Goal: Task Accomplishment & Management: Use online tool/utility

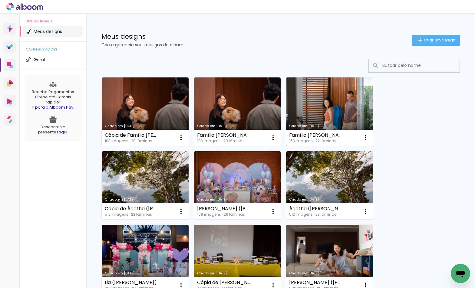
click at [312, 122] on link "Criado em [DATE]" at bounding box center [329, 112] width 87 height 68
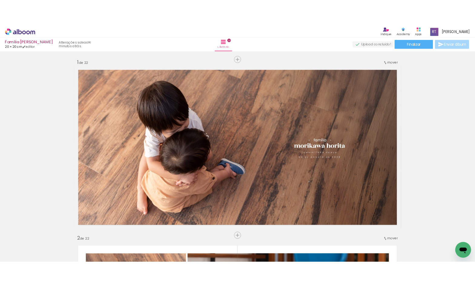
scroll to position [0, 3306]
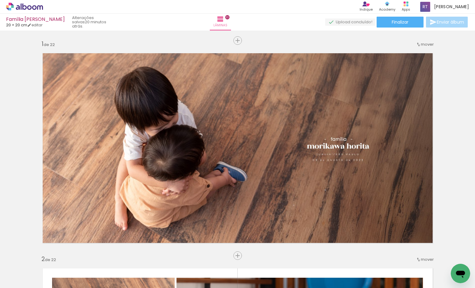
click at [32, 8] on icon at bounding box center [24, 7] width 37 height 8
